Goal: Task Accomplishment & Management: Manage account settings

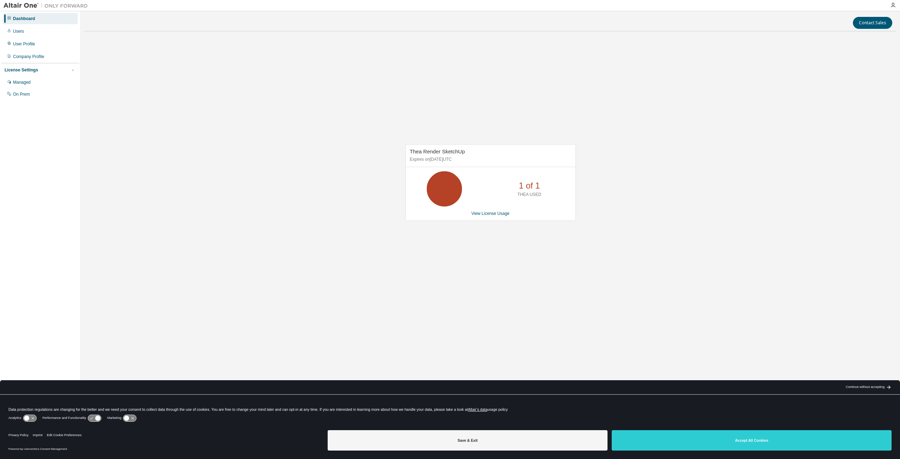
click at [890, 6] on div at bounding box center [893, 5] width 14 height 6
click at [892, 4] on icon "button" at bounding box center [893, 5] width 6 height 6
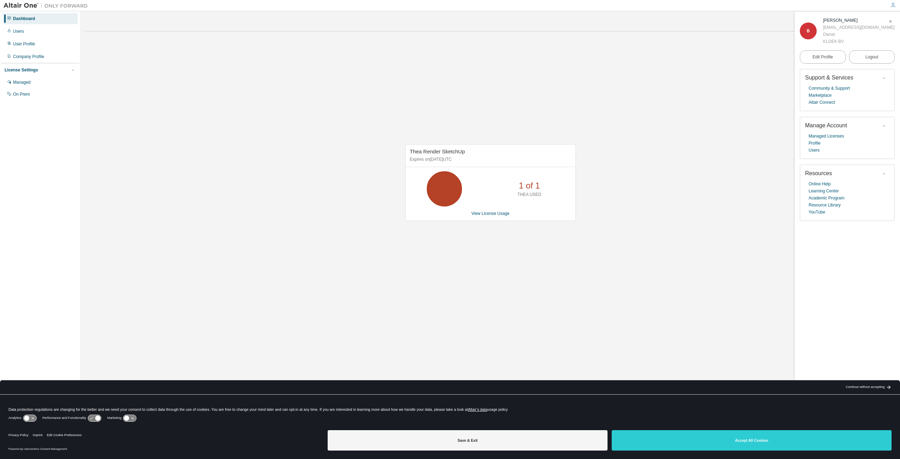
drag, startPoint x: 879, startPoint y: 0, endPoint x: 634, endPoint y: 177, distance: 302.3
click at [634, 177] on div "Thea Render SketchUp Expires on April 24, 2028 UTC 1 of 1 THEA USED View Licens…" at bounding box center [490, 186] width 812 height 298
click at [497, 213] on link "View License Usage" at bounding box center [490, 213] width 38 height 5
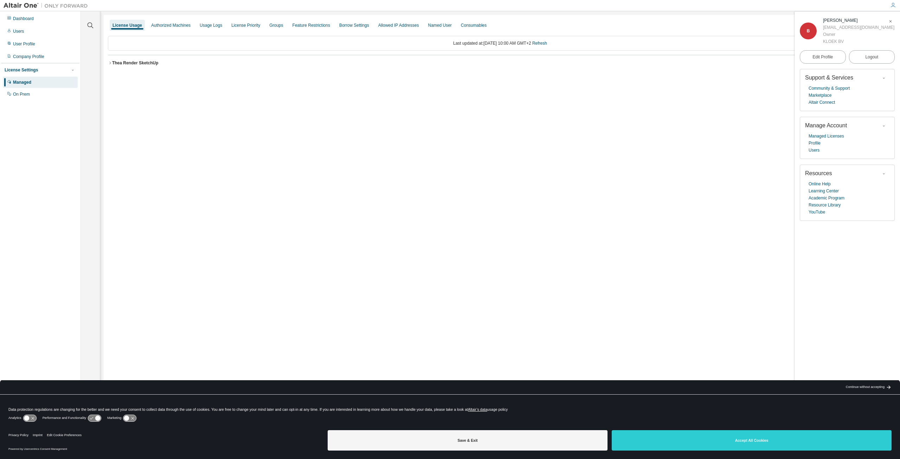
click at [128, 63] on div "Thea Render SketchUp" at bounding box center [135, 63] width 46 height 6
click at [130, 76] on div "GlobalZoneEU" at bounding box center [149, 77] width 63 height 6
click at [130, 91] on div "TheaRenderSketchUpFeature" at bounding box center [149, 92] width 63 height 6
click at [838, 137] on link "Managed Licenses" at bounding box center [825, 136] width 35 height 7
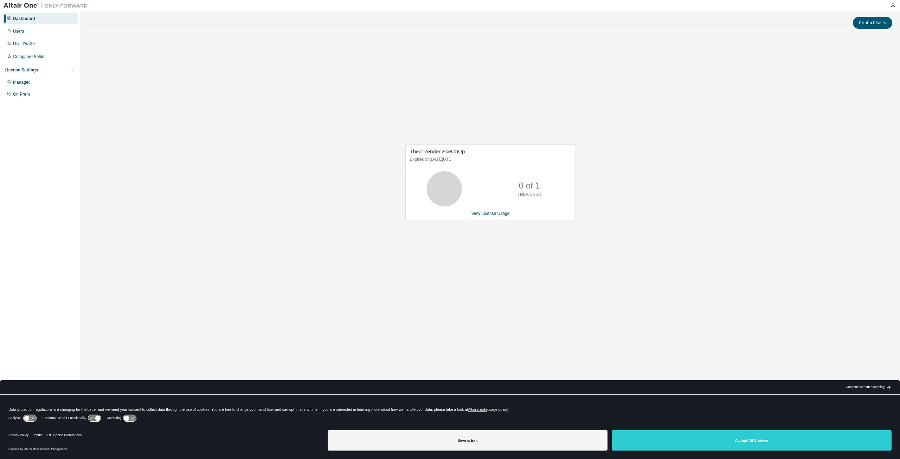
click at [441, 183] on icon at bounding box center [444, 189] width 18 height 18
click at [488, 212] on link "View License Usage" at bounding box center [490, 213] width 38 height 5
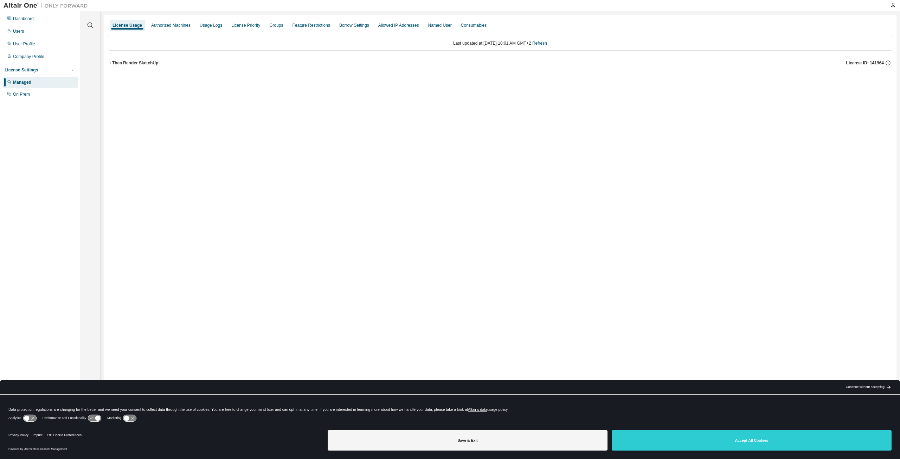
click at [129, 25] on div "License Usage" at bounding box center [127, 25] width 30 height 6
click at [132, 57] on button "[PERSON_NAME] SketchUp License ID: 141964" at bounding box center [500, 62] width 784 height 15
click at [135, 91] on div "TheaRenderSketchUpFeature" at bounding box center [149, 92] width 63 height 6
click at [892, 6] on icon "button" at bounding box center [893, 5] width 6 height 6
